Goal: Information Seeking & Learning: Learn about a topic

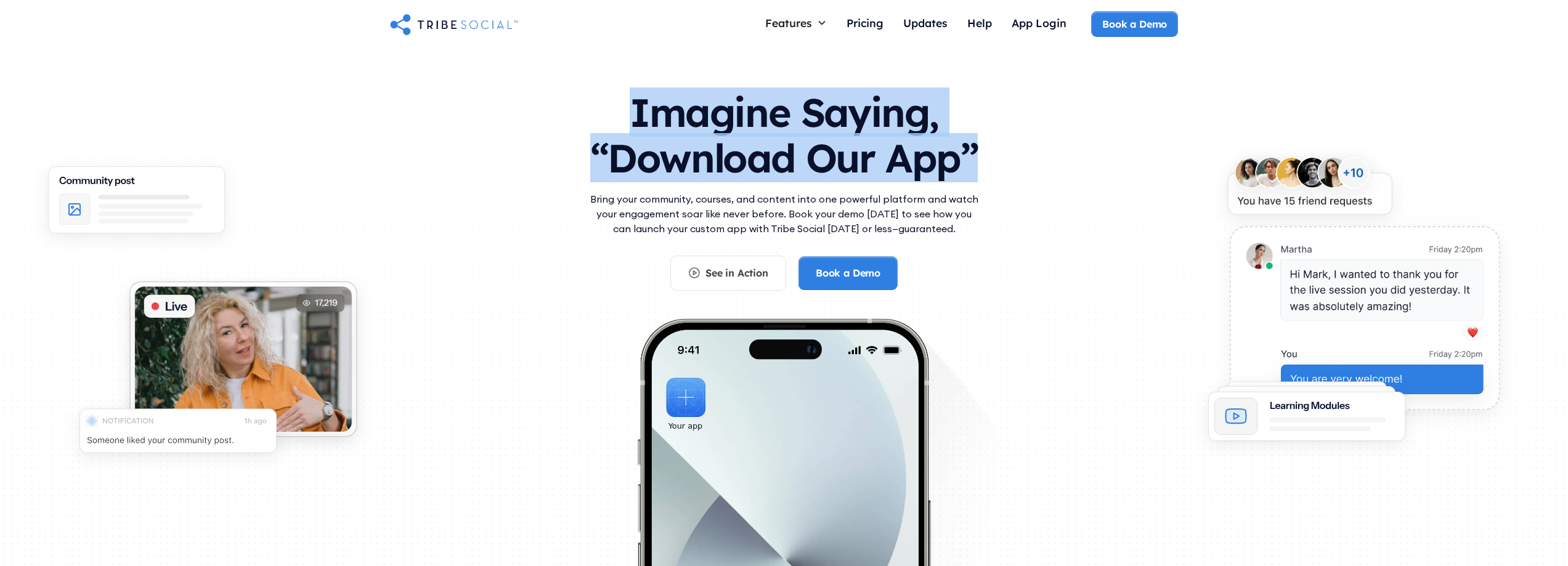
drag, startPoint x: 644, startPoint y: 108, endPoint x: 1033, endPoint y: 146, distance: 390.9
click at [1033, 146] on div "Imagine Saying, “Download Our App” Bring your community, courses, and content i…" at bounding box center [784, 336] width 789 height 517
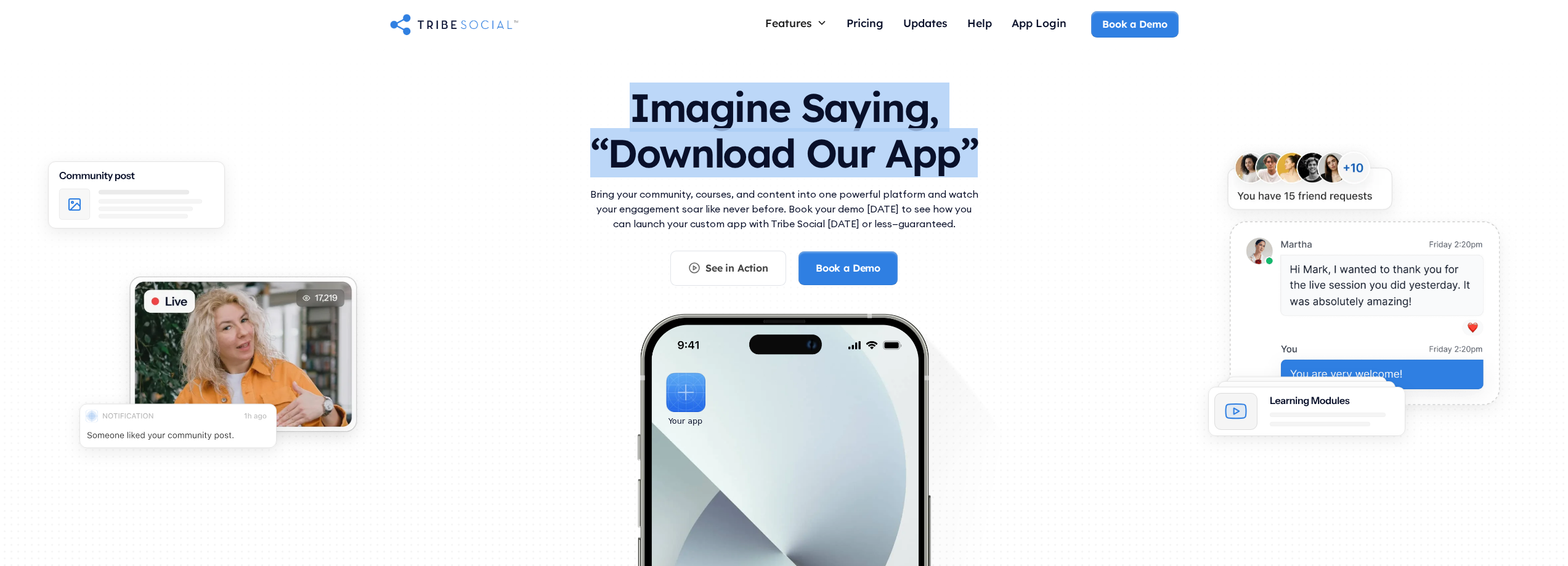
scroll to position [7, 0]
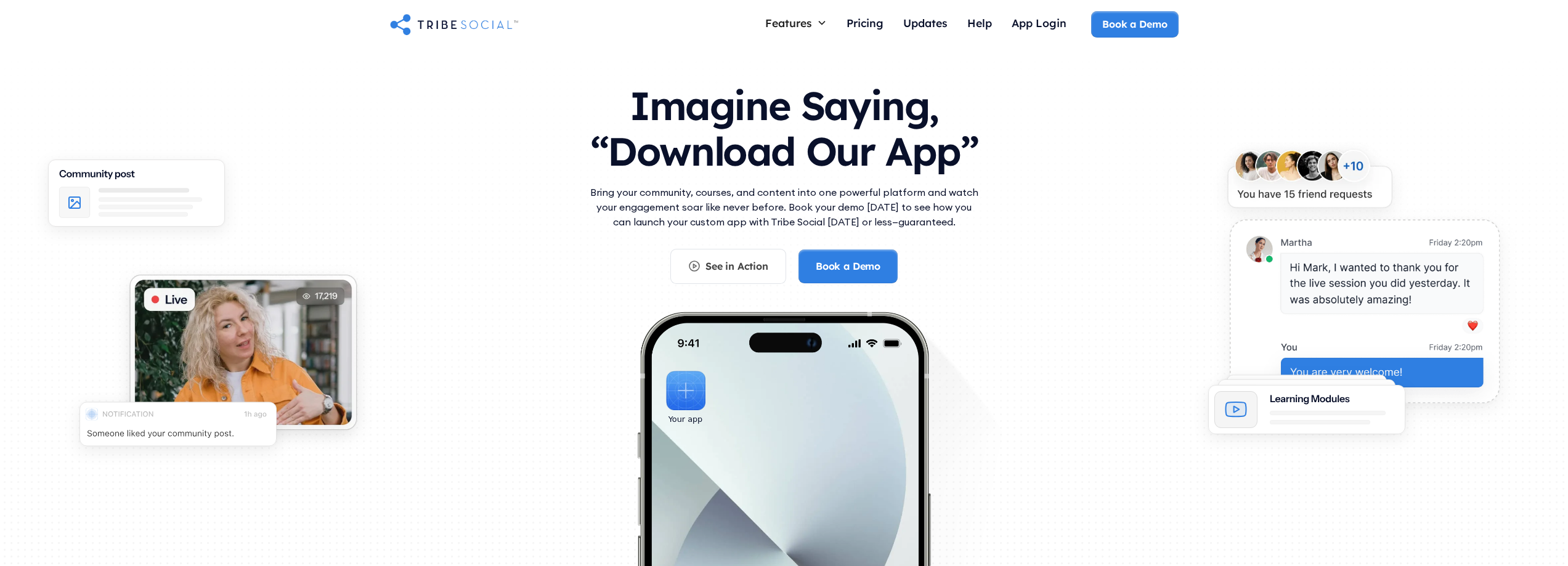
click at [735, 205] on p "Bring your community, courses, and content into one powerful platform and watch…" at bounding box center [784, 207] width 394 height 44
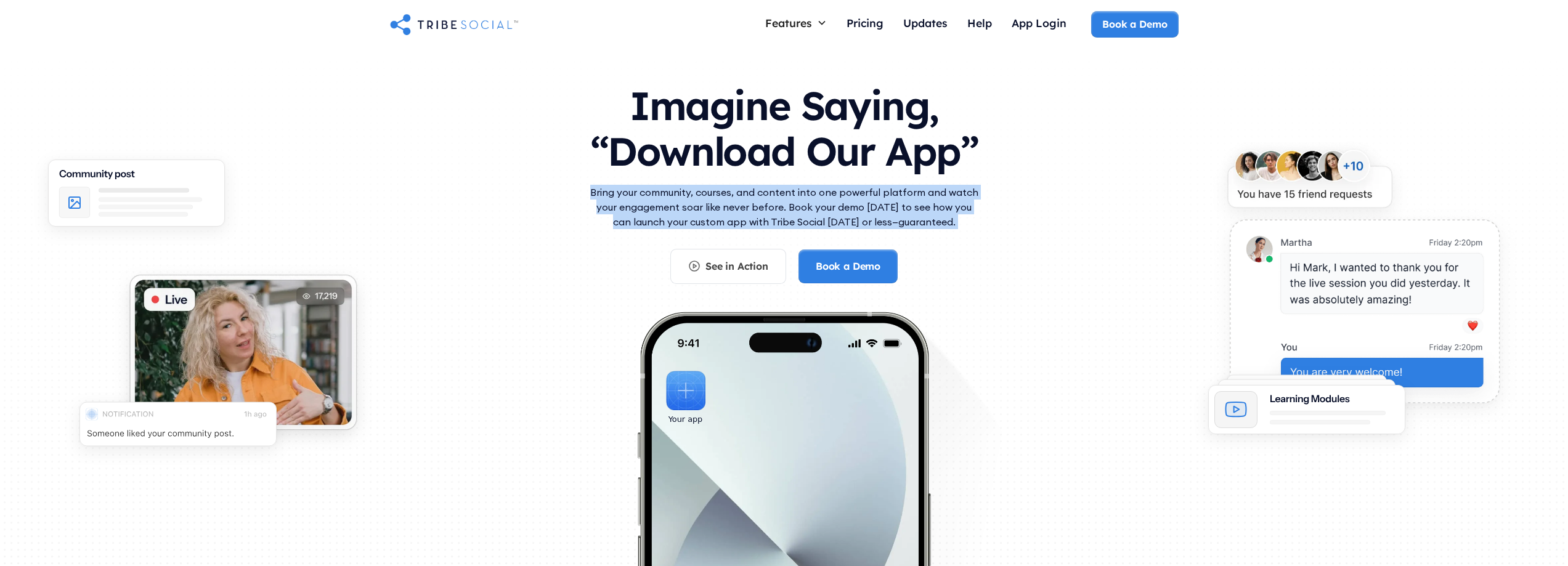
click at [735, 205] on p "Bring your community, courses, and content into one powerful platform and watch…" at bounding box center [784, 207] width 394 height 44
click at [854, 205] on p "Bring your community, courses, and content into one powerful platform and watch…" at bounding box center [784, 207] width 394 height 44
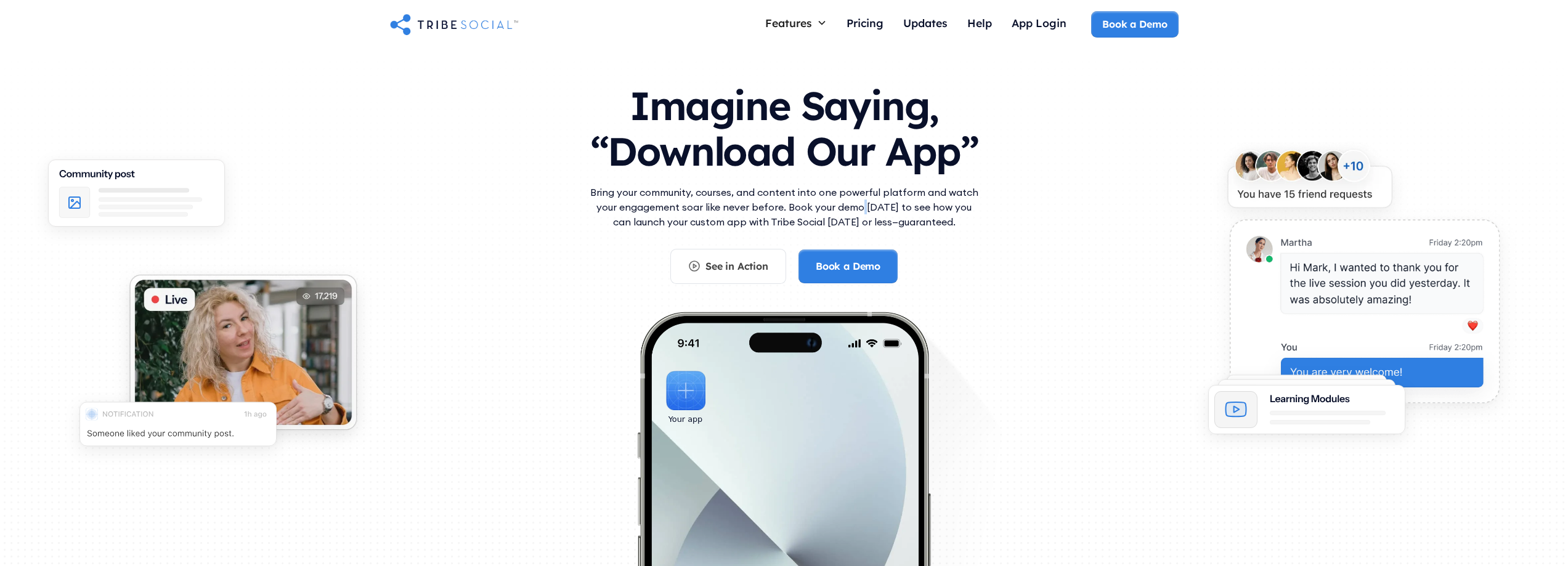
click at [854, 205] on p "Bring your community, courses, and content into one powerful platform and watch…" at bounding box center [784, 207] width 394 height 44
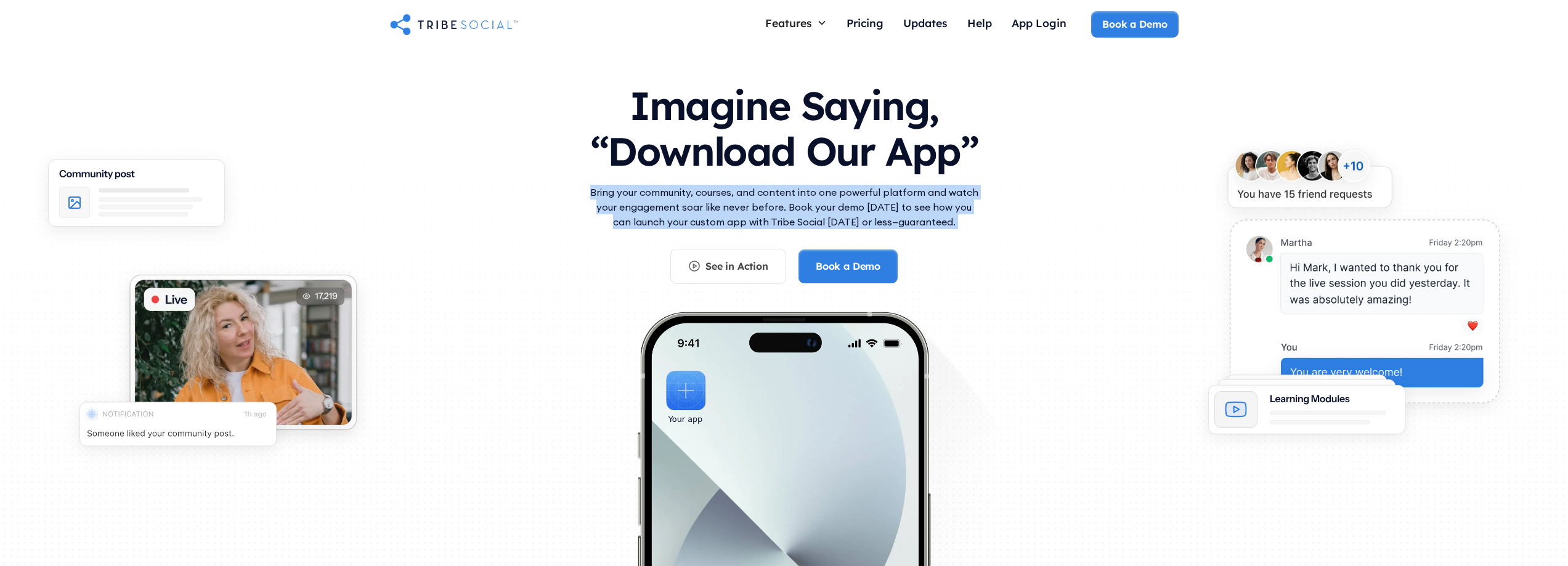
click at [854, 205] on p "Bring your community, courses, and content into one powerful platform and watch…" at bounding box center [784, 207] width 394 height 44
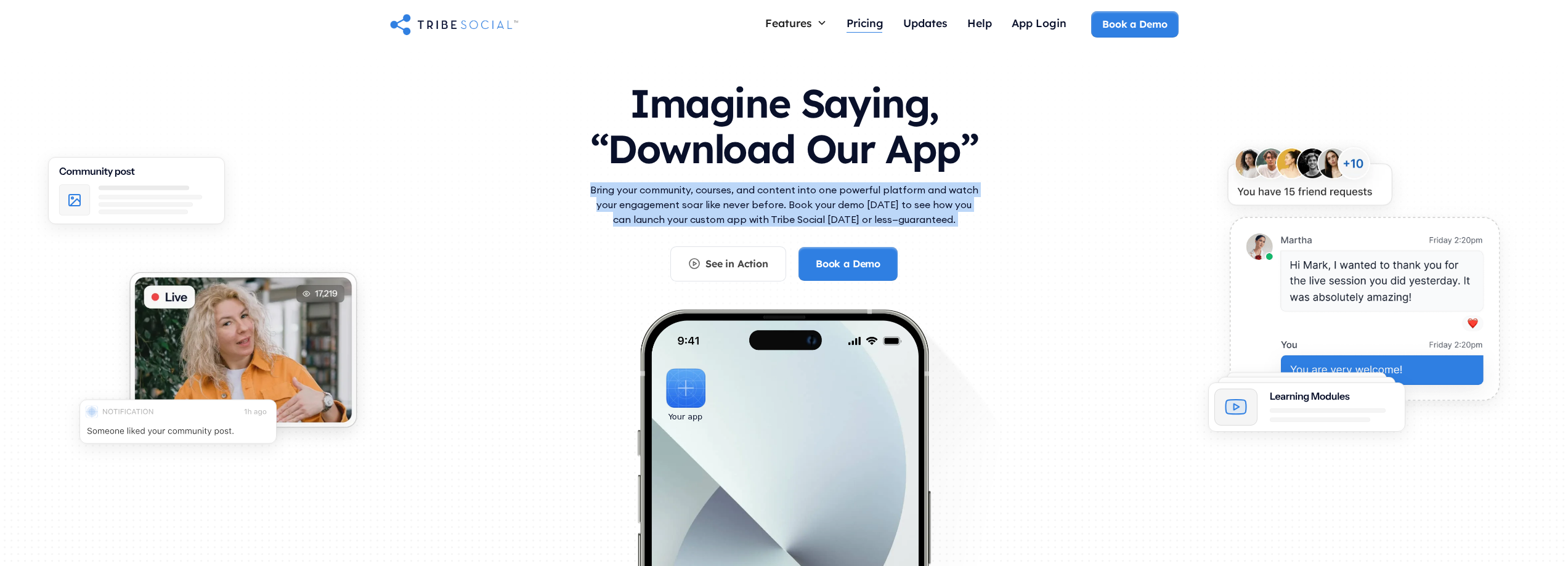
click at [873, 24] on div "Pricing" at bounding box center [865, 23] width 37 height 14
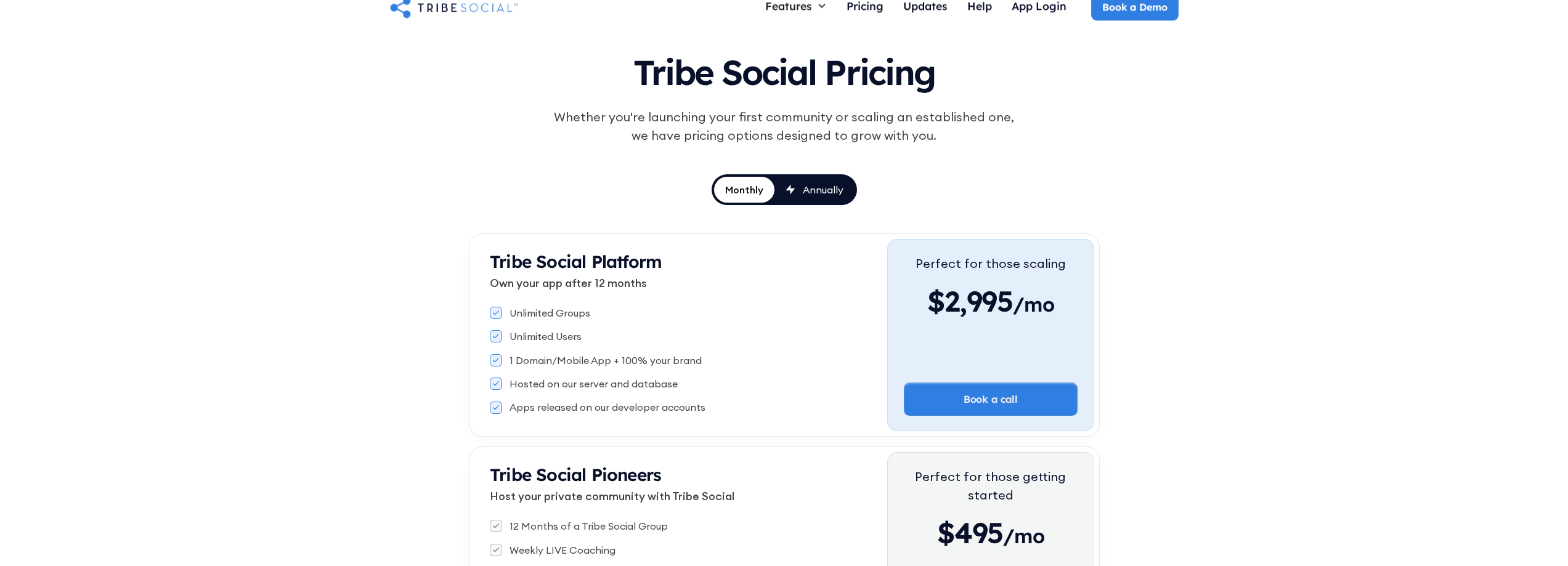
scroll to position [113, 0]
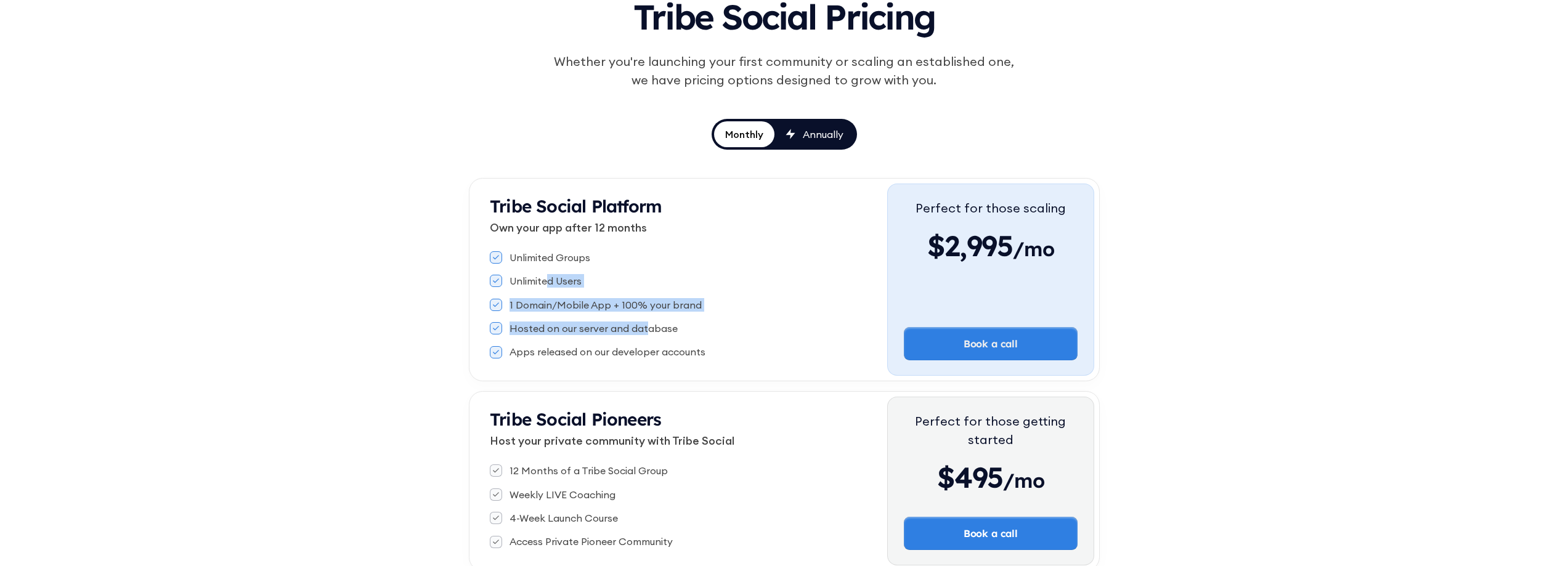
drag, startPoint x: 548, startPoint y: 285, endPoint x: 730, endPoint y: 363, distance: 198.0
click at [705, 356] on div "Unlimited Groups Unlimited Users 1 Domain/Mobile App + 100% your brand Hosted o…" at bounding box center [688, 304] width 397 height 118
click at [732, 363] on div "Unlimited Groups Unlimited Users 1 Domain/Mobile App + 100% your brand Hosted o…" at bounding box center [688, 304] width 397 height 118
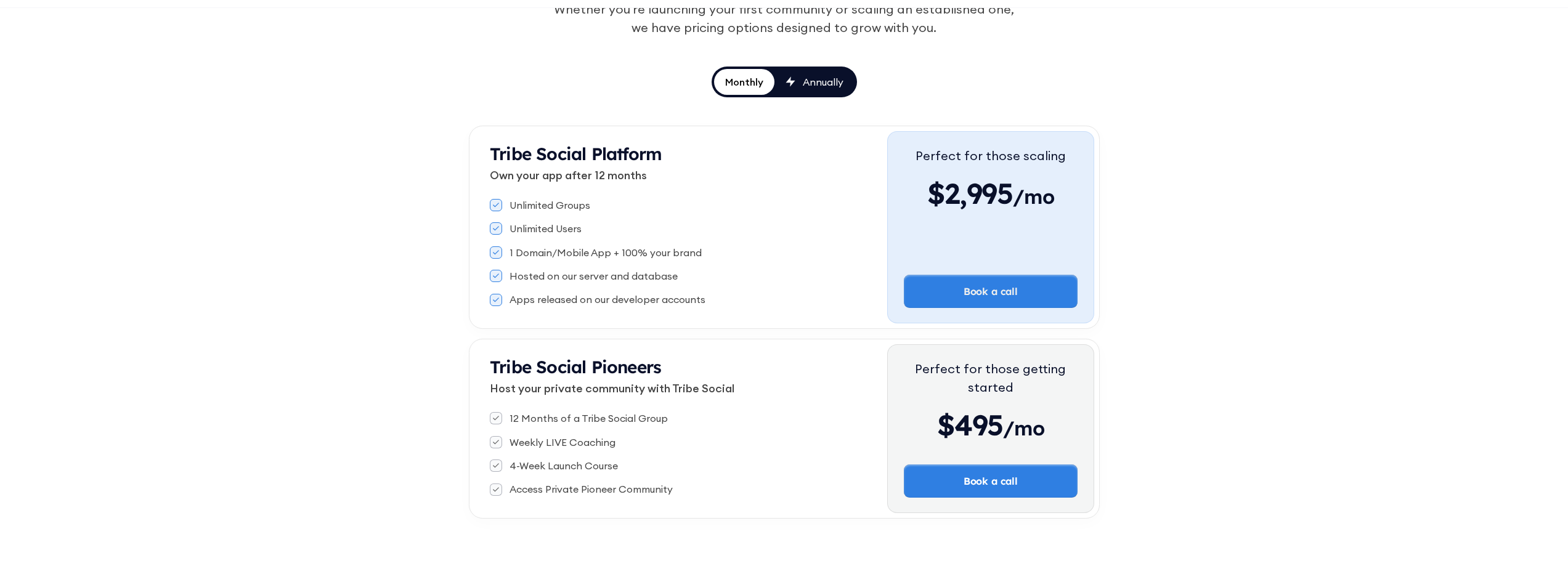
scroll to position [256, 0]
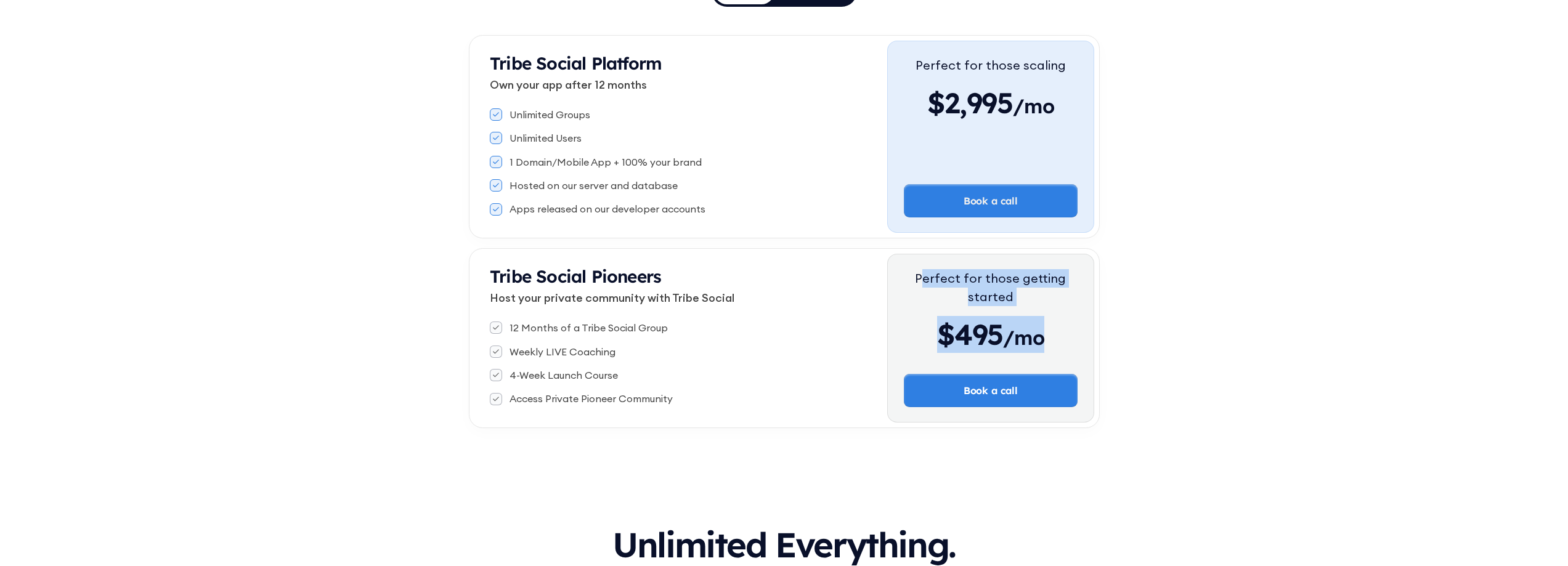
drag, startPoint x: 924, startPoint y: 275, endPoint x: 1051, endPoint y: 333, distance: 139.6
click at [1047, 333] on div "Perfect for those getting started $495 /mo" at bounding box center [991, 321] width 174 height 104
click at [1051, 333] on div "$495 /mo" at bounding box center [991, 334] width 174 height 37
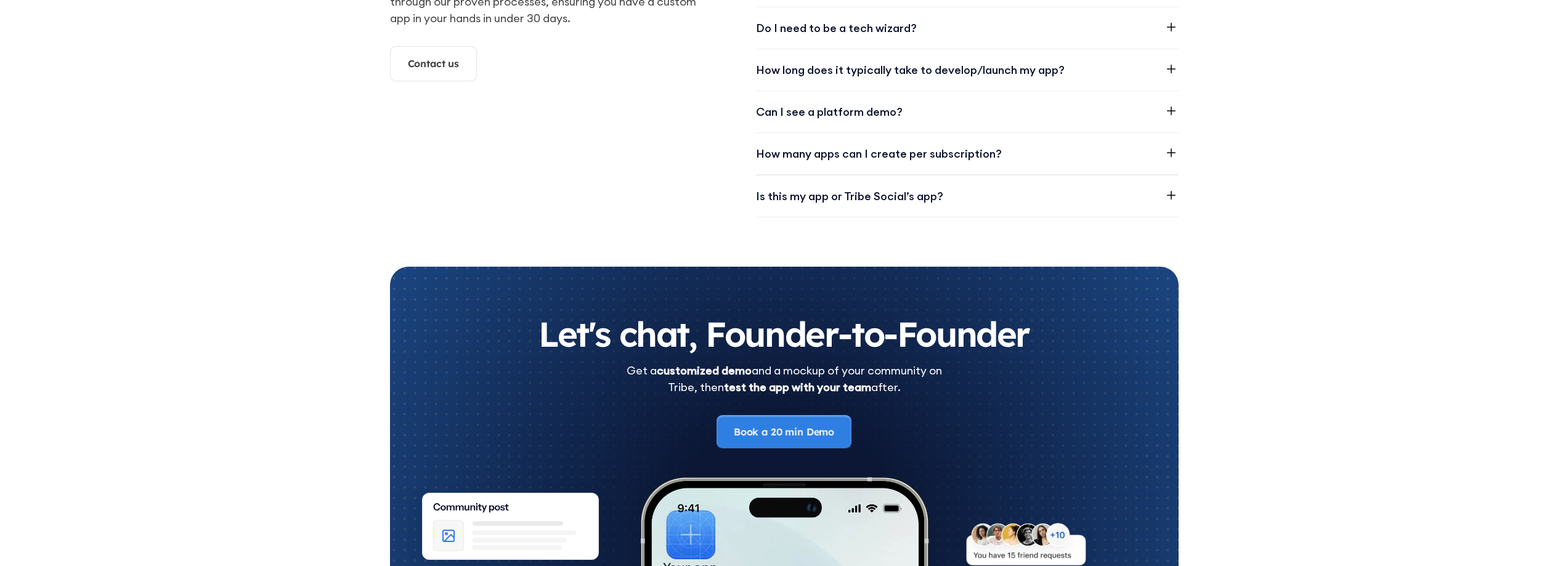
scroll to position [2129, 0]
